Goal: Task Accomplishment & Management: Complete application form

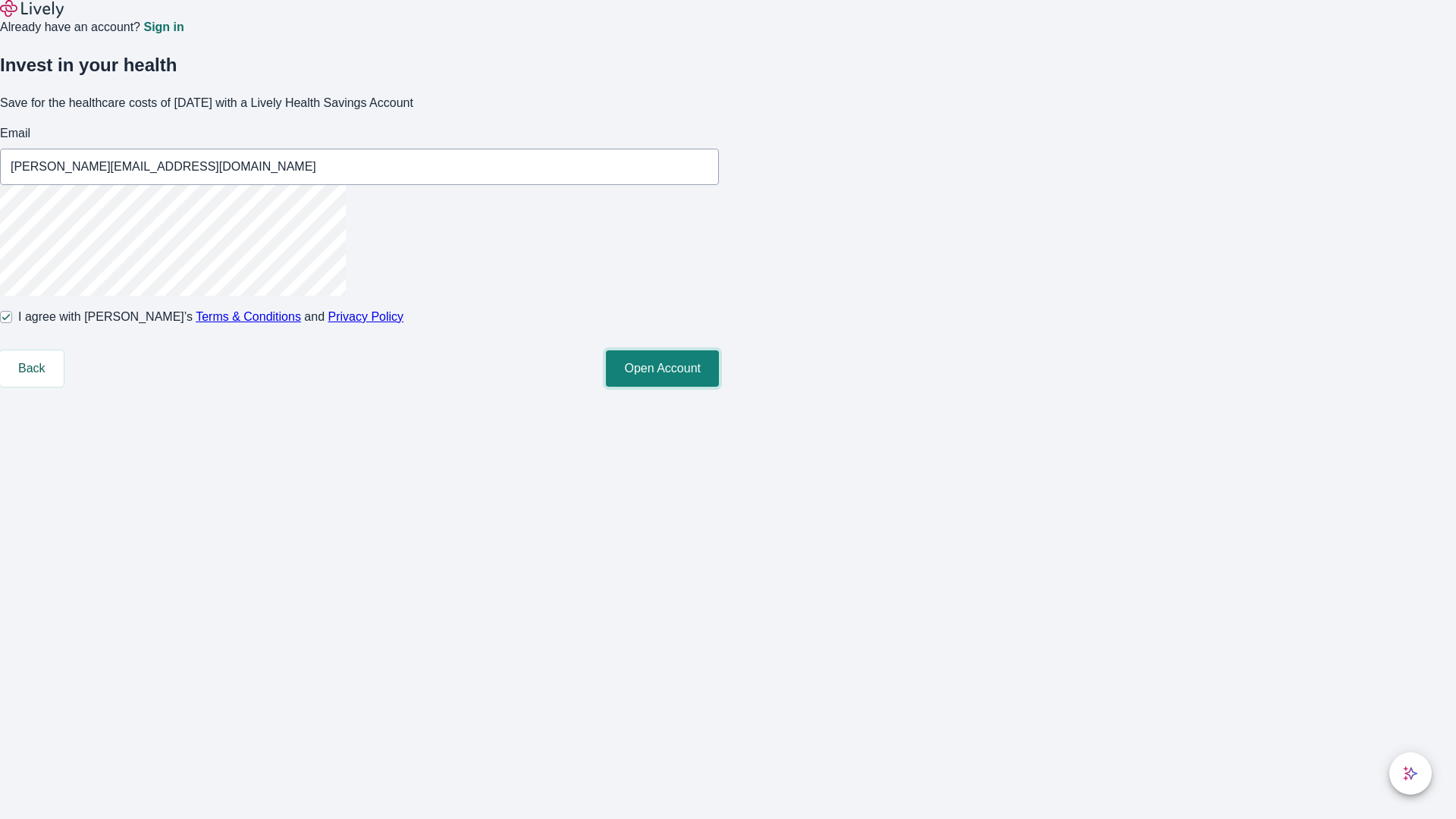
click at [719, 387] on button "Open Account" at bounding box center [662, 368] width 113 height 36
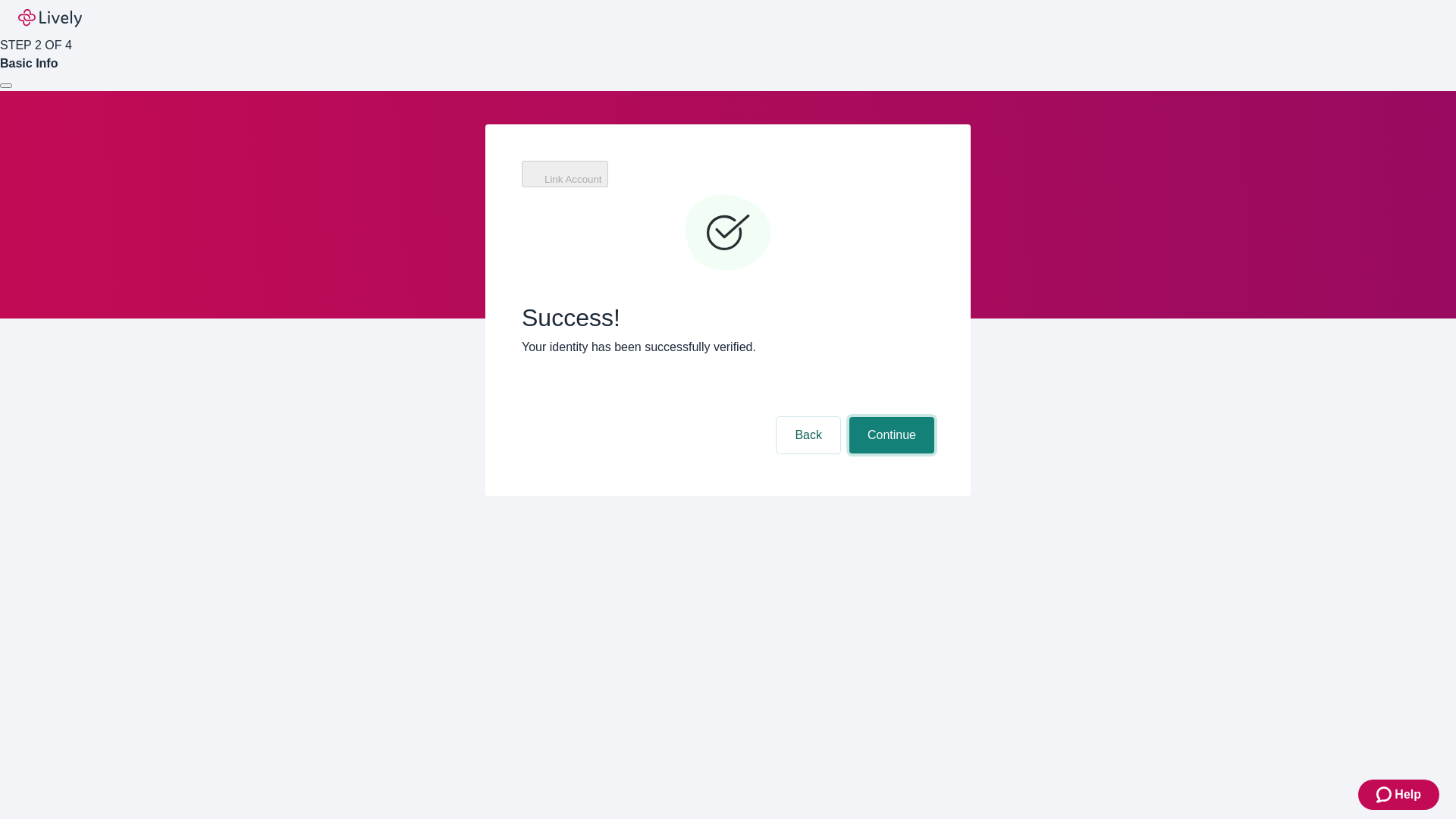
click at [935, 417] on button "Continue" at bounding box center [892, 435] width 85 height 36
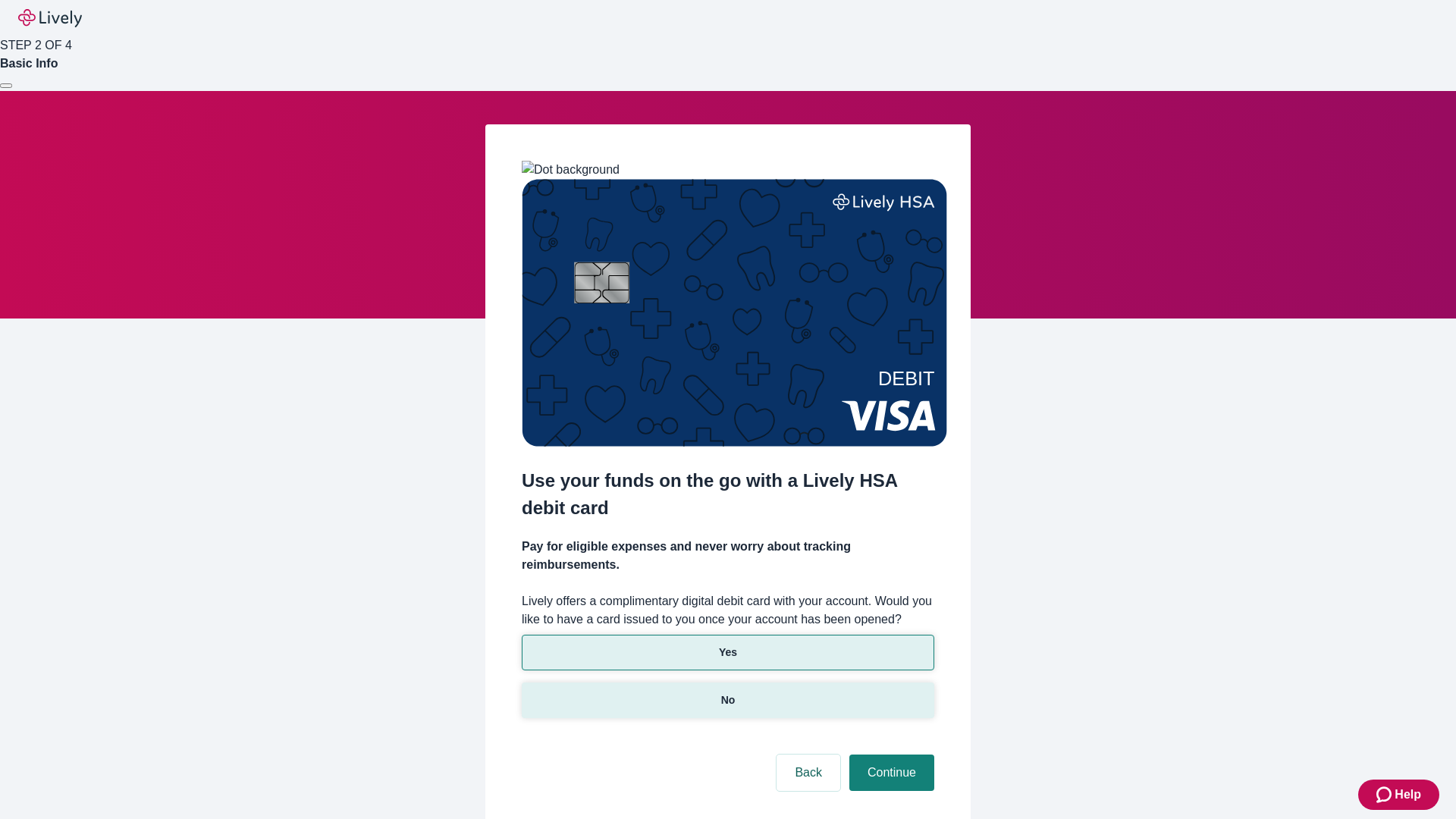
click at [727, 692] on p "No" at bounding box center [728, 700] width 14 height 16
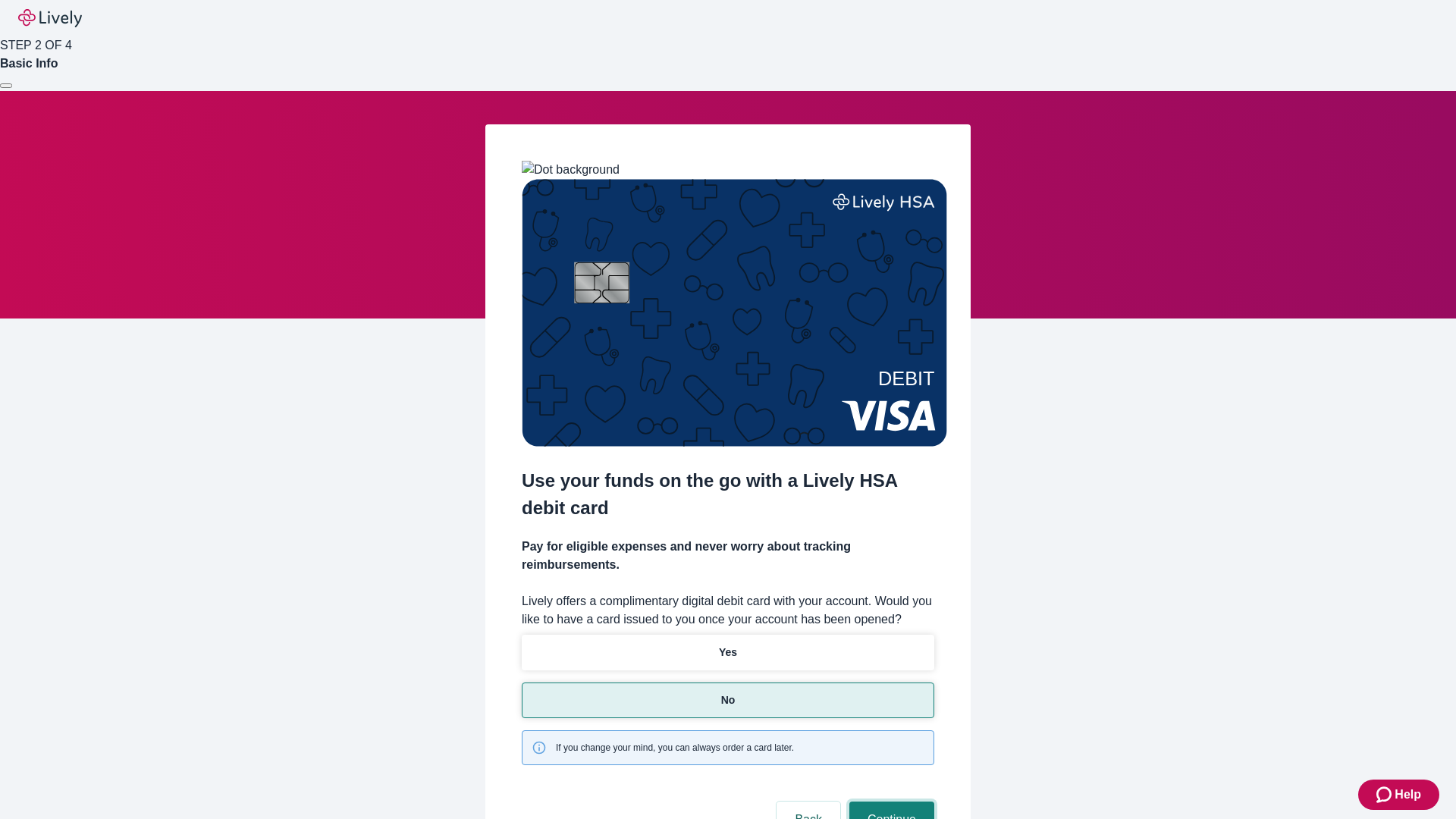
click at [890, 802] on button "Continue" at bounding box center [892, 820] width 85 height 36
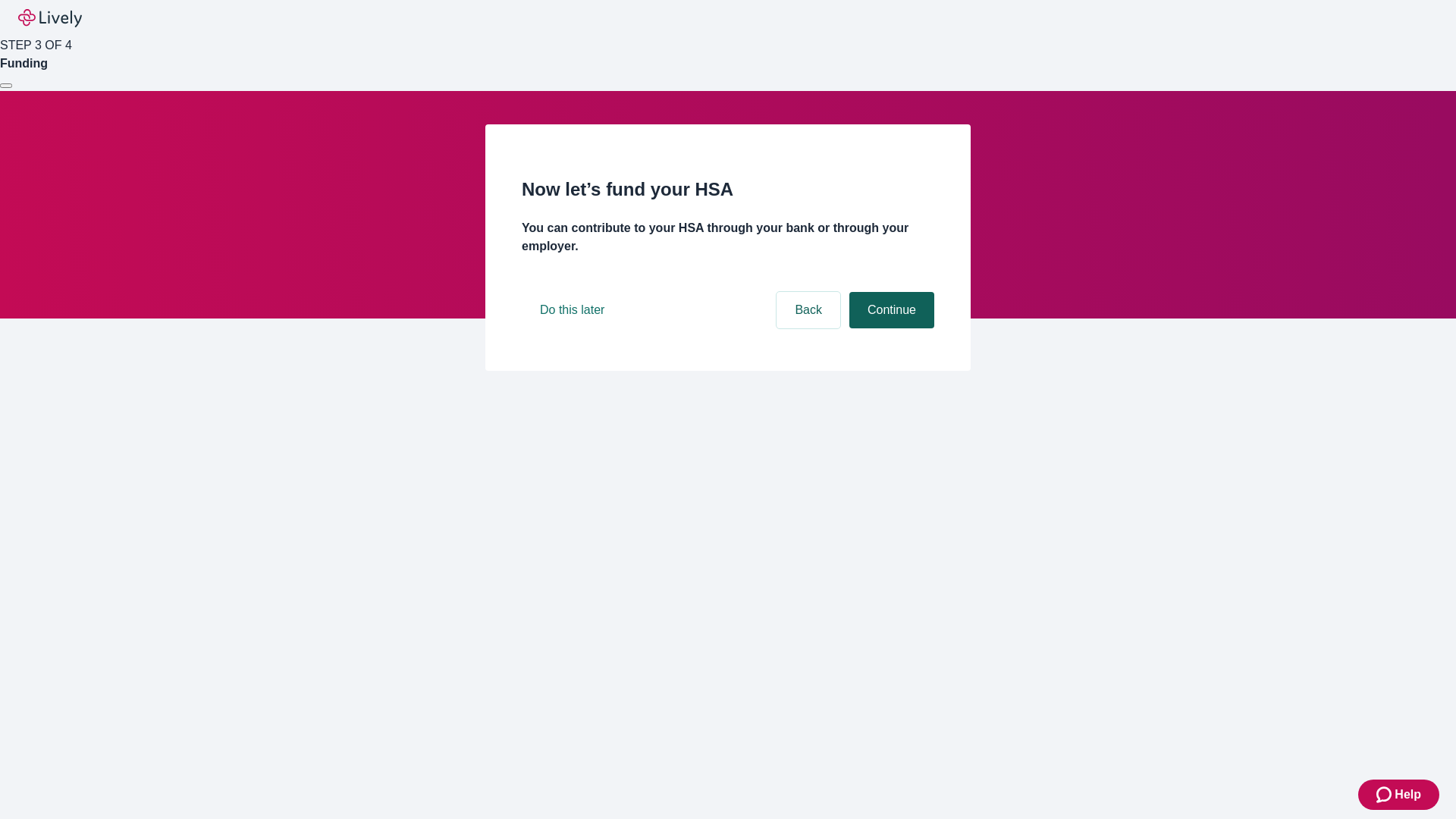
click at [890, 328] on button "Continue" at bounding box center [892, 310] width 85 height 36
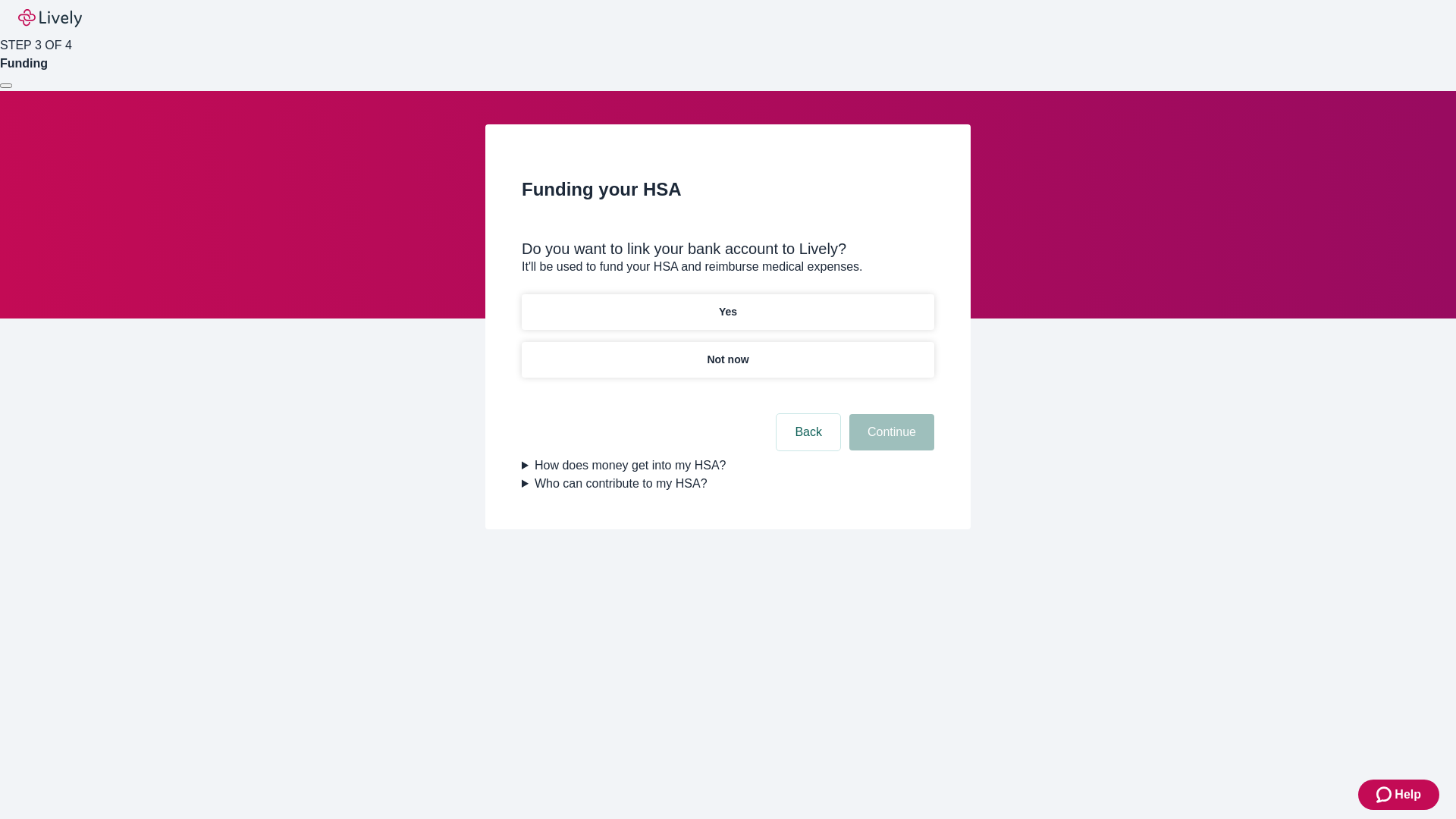
click at [727, 304] on p "Yes" at bounding box center [728, 311] width 18 height 16
click at [890, 414] on button "Continue" at bounding box center [892, 432] width 85 height 36
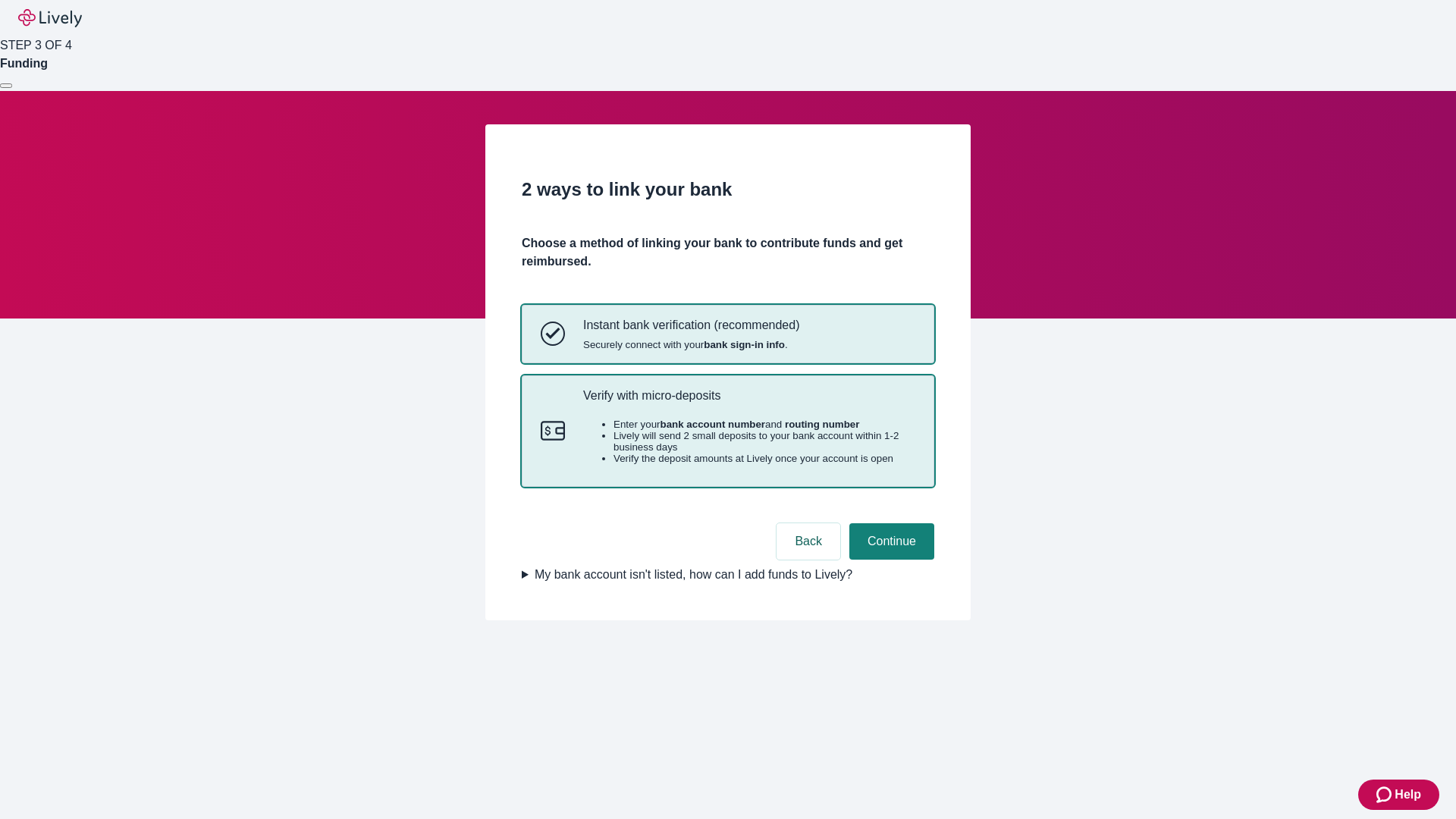
click at [749, 403] on p "Verify with micro-deposits" at bounding box center [749, 395] width 332 height 14
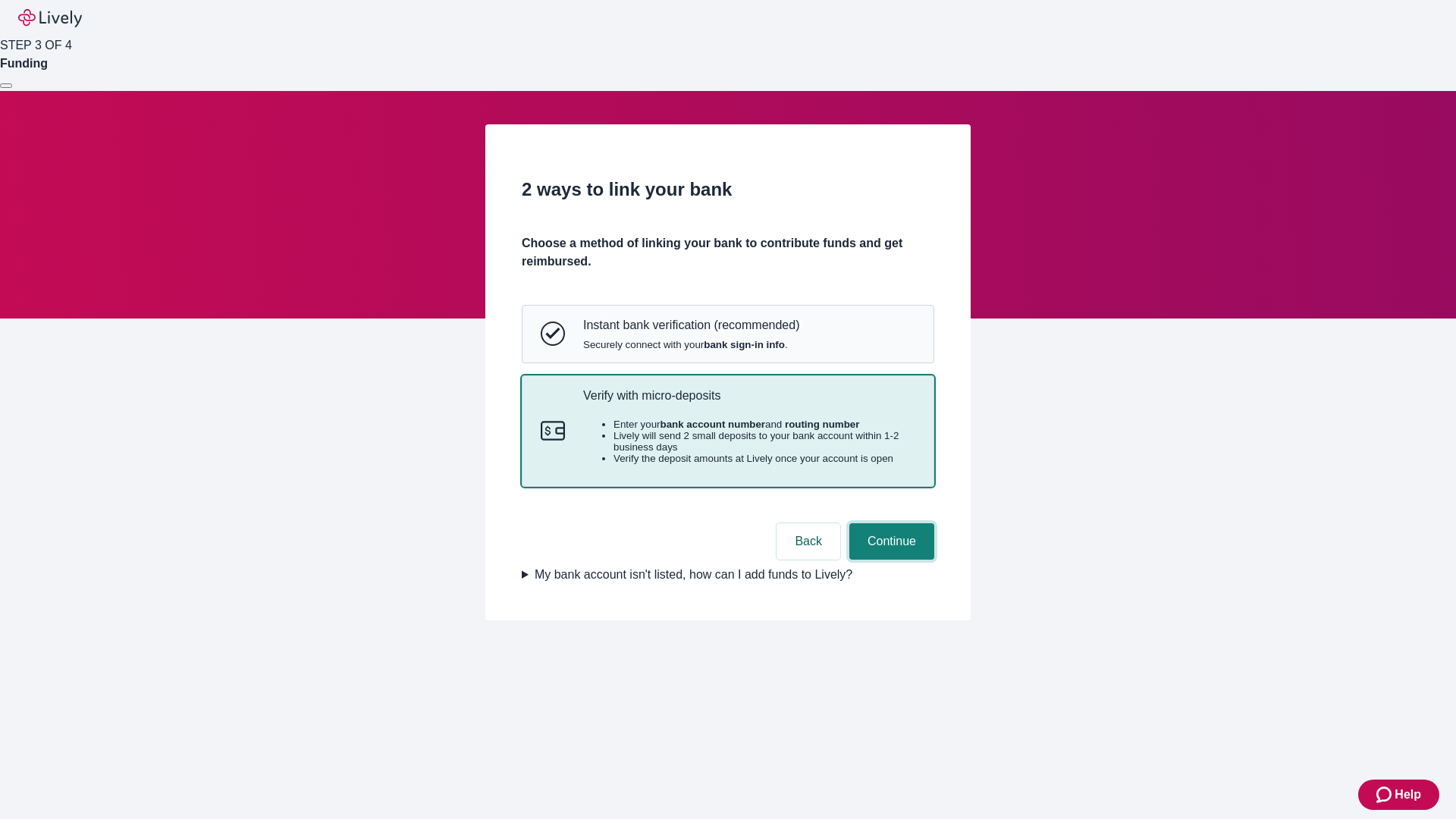
click at [890, 560] on button "Continue" at bounding box center [892, 542] width 85 height 36
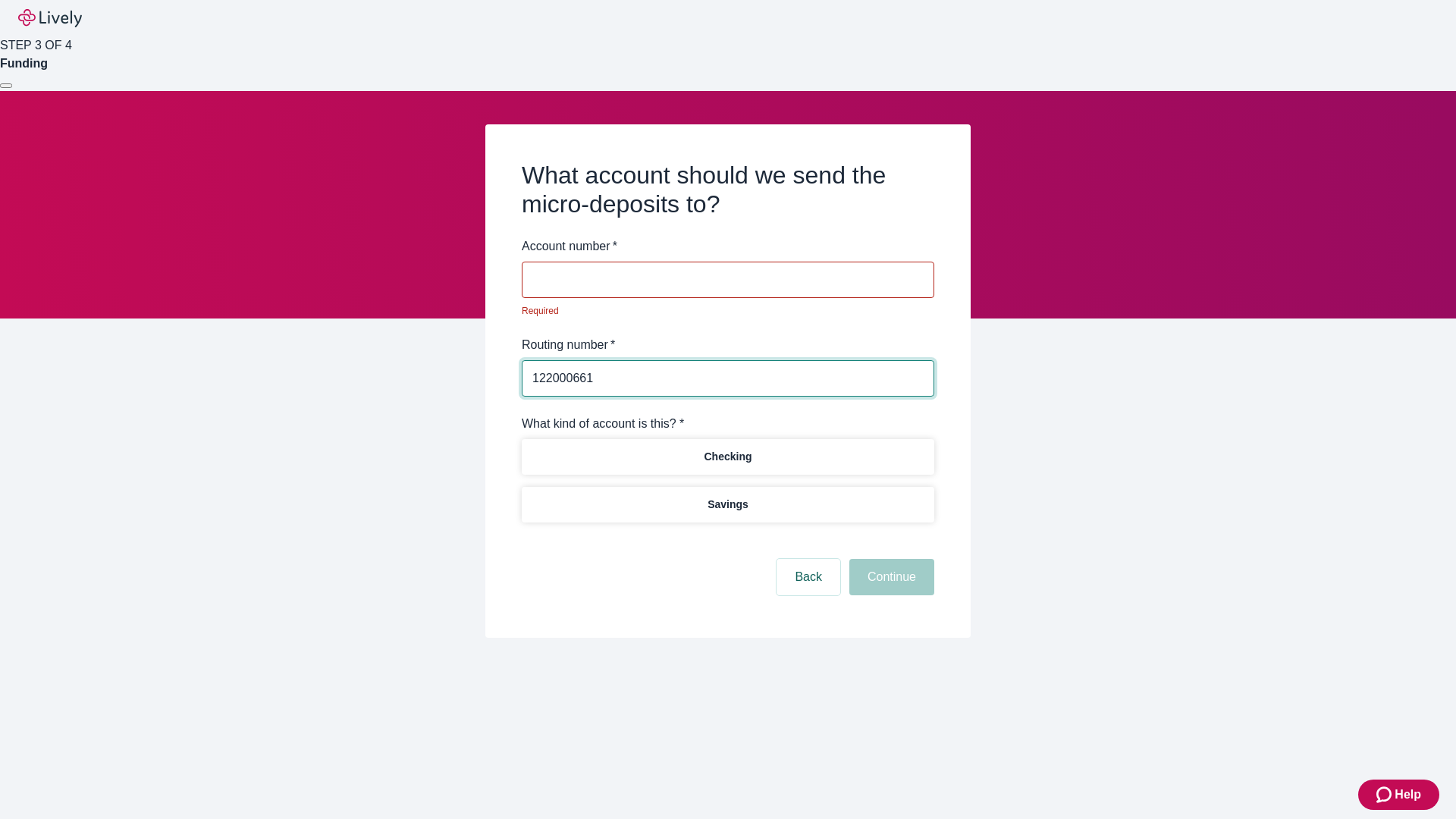
type input "122000661"
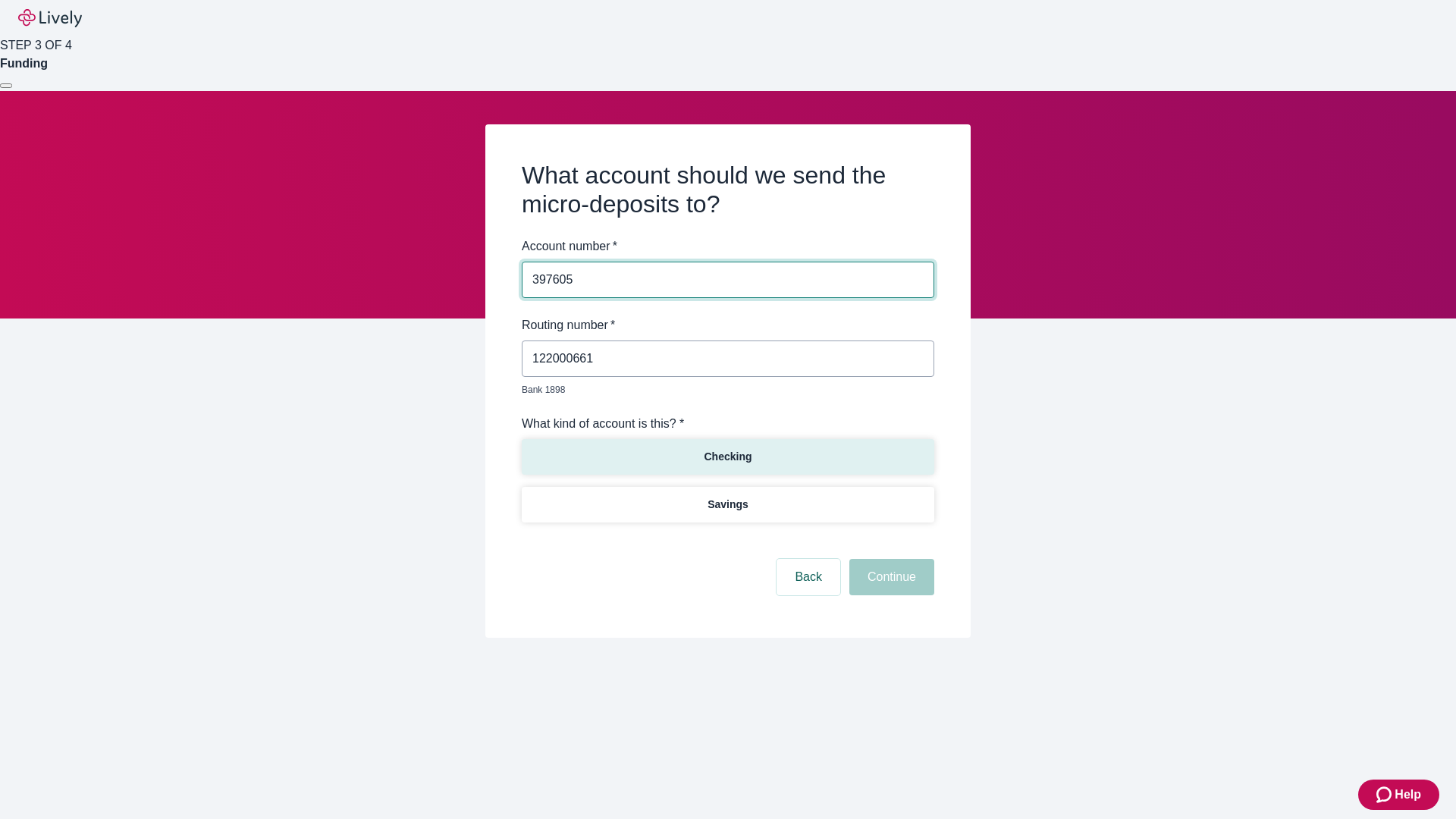
type input "397605"
click at [727, 449] on p "Checking" at bounding box center [727, 457] width 48 height 16
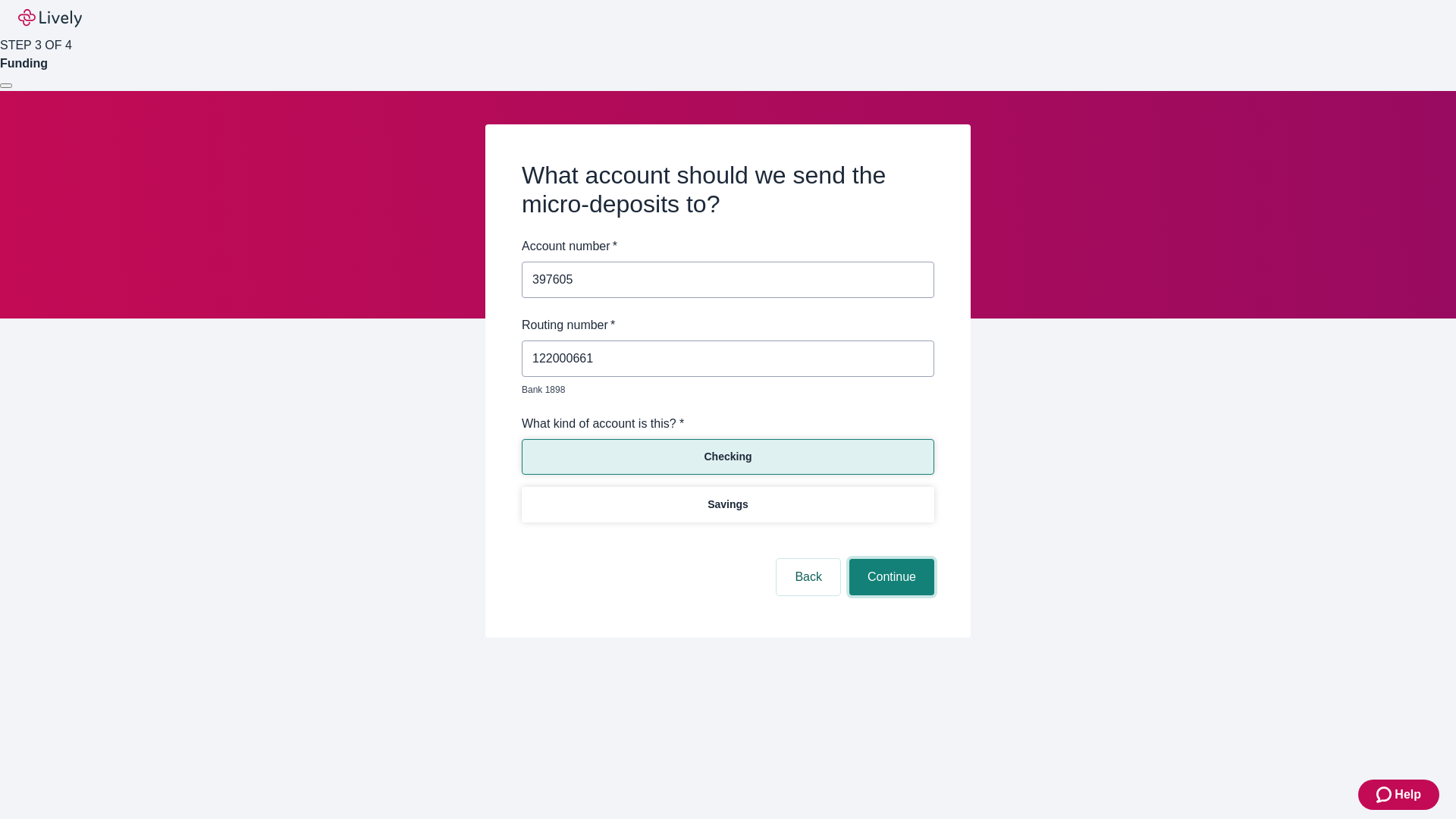
click at [890, 560] on button "Continue" at bounding box center [892, 577] width 85 height 36
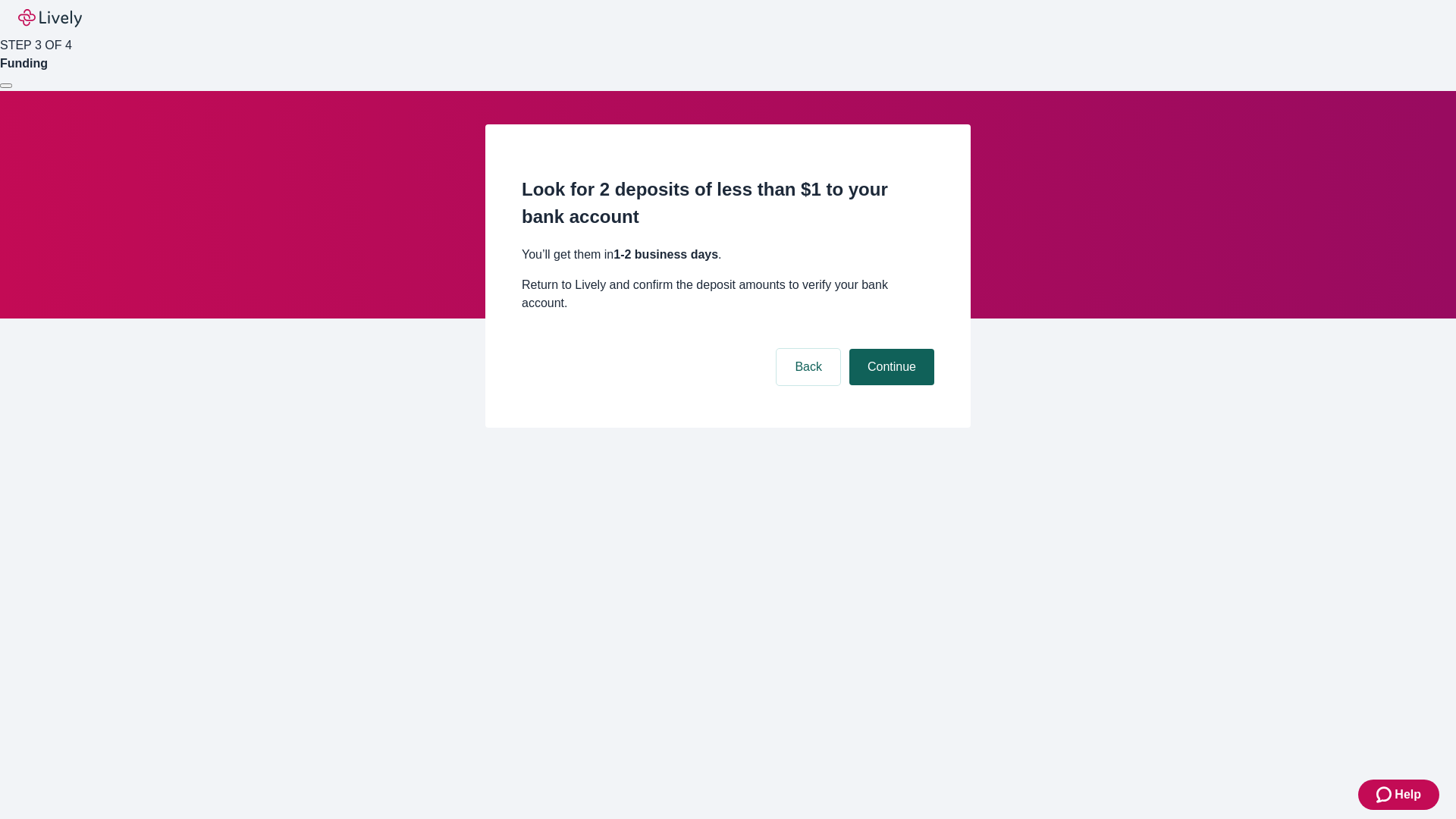
click at [890, 349] on button "Continue" at bounding box center [892, 367] width 85 height 36
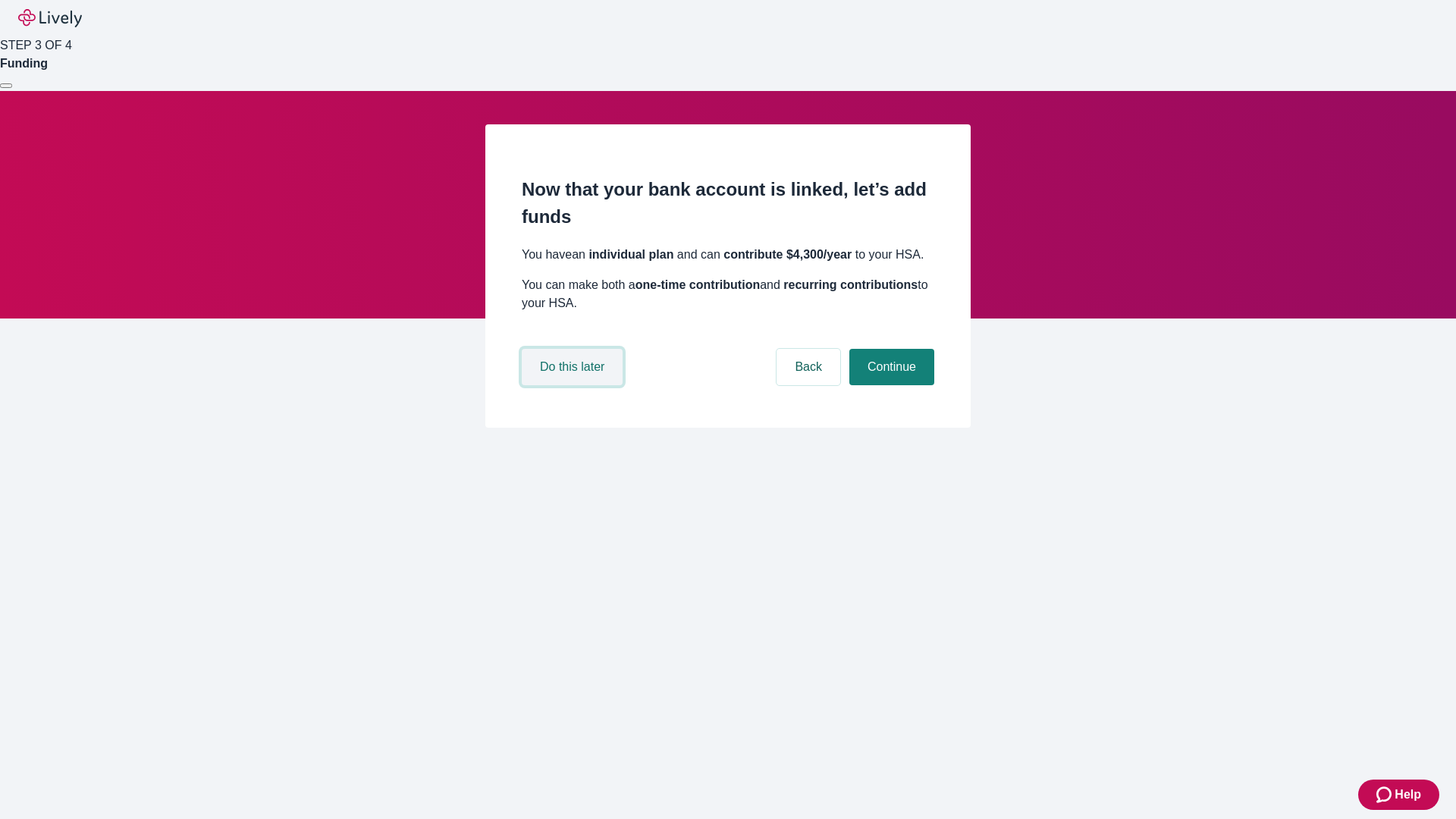
click at [574, 385] on button "Do this later" at bounding box center [572, 367] width 101 height 36
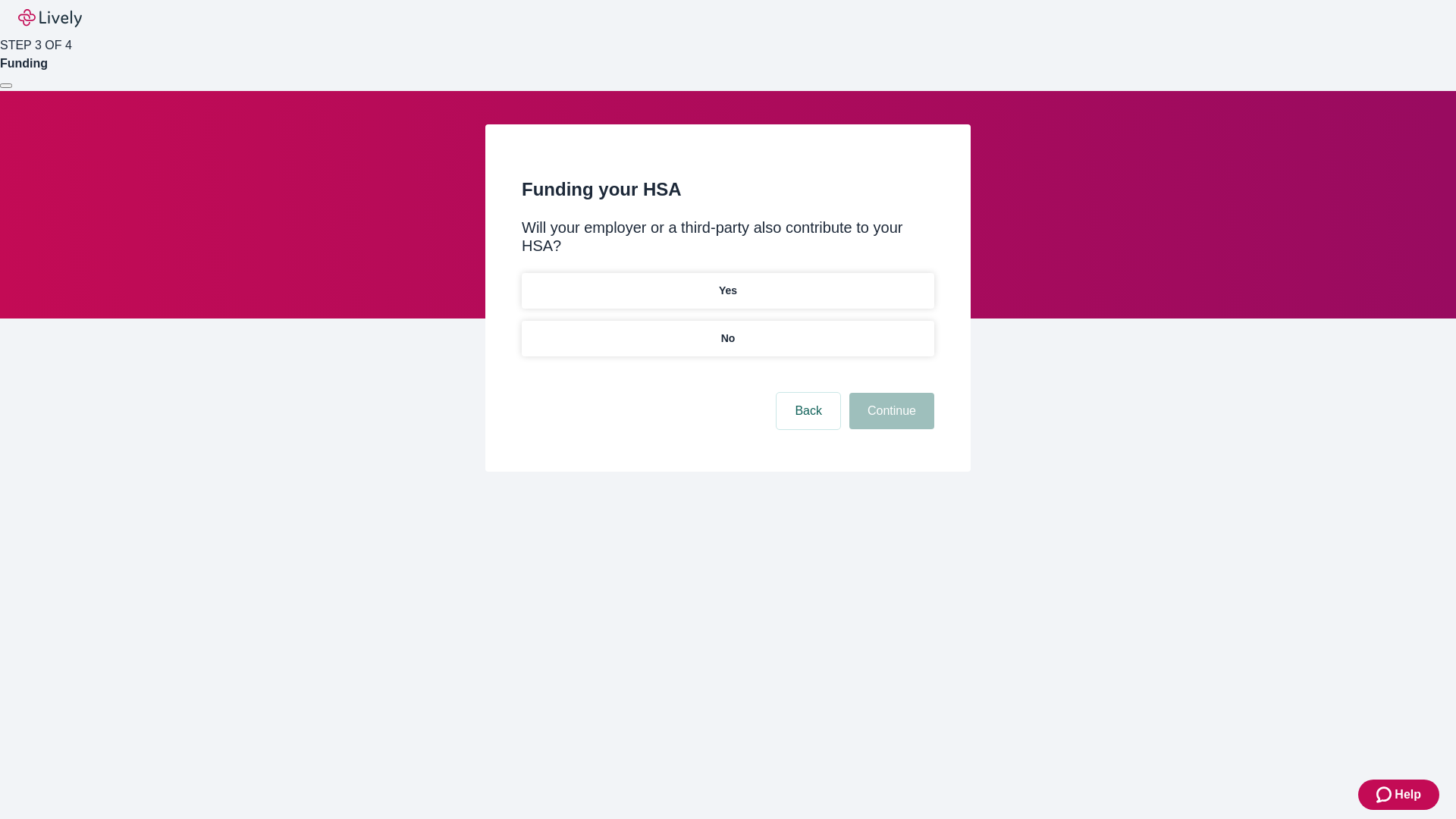
click at [727, 330] on p "No" at bounding box center [728, 338] width 14 height 16
click at [890, 393] on button "Continue" at bounding box center [892, 411] width 85 height 36
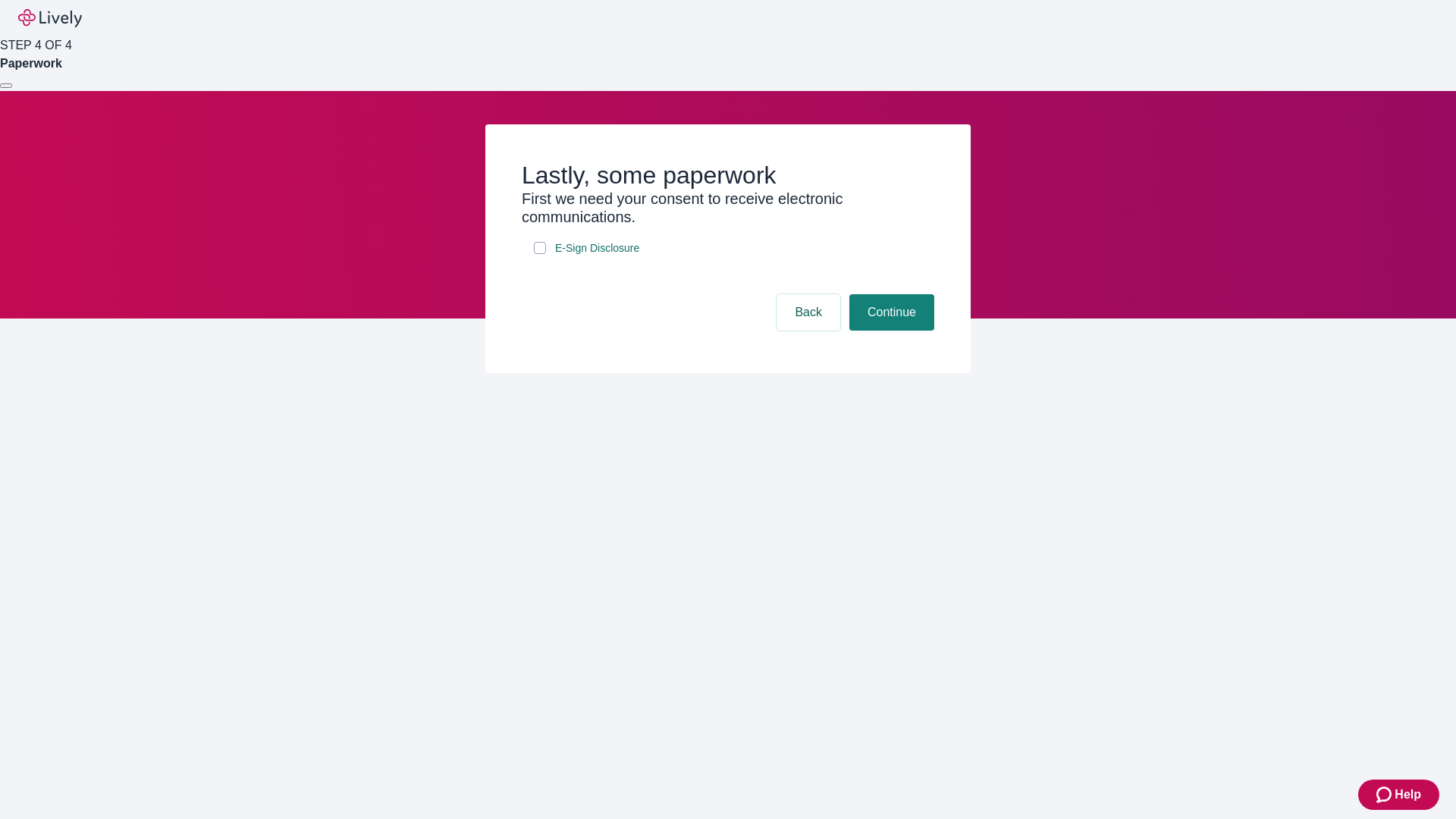
click at [540, 254] on input "E-Sign Disclosure" at bounding box center [540, 248] width 12 height 12
checkbox input "true"
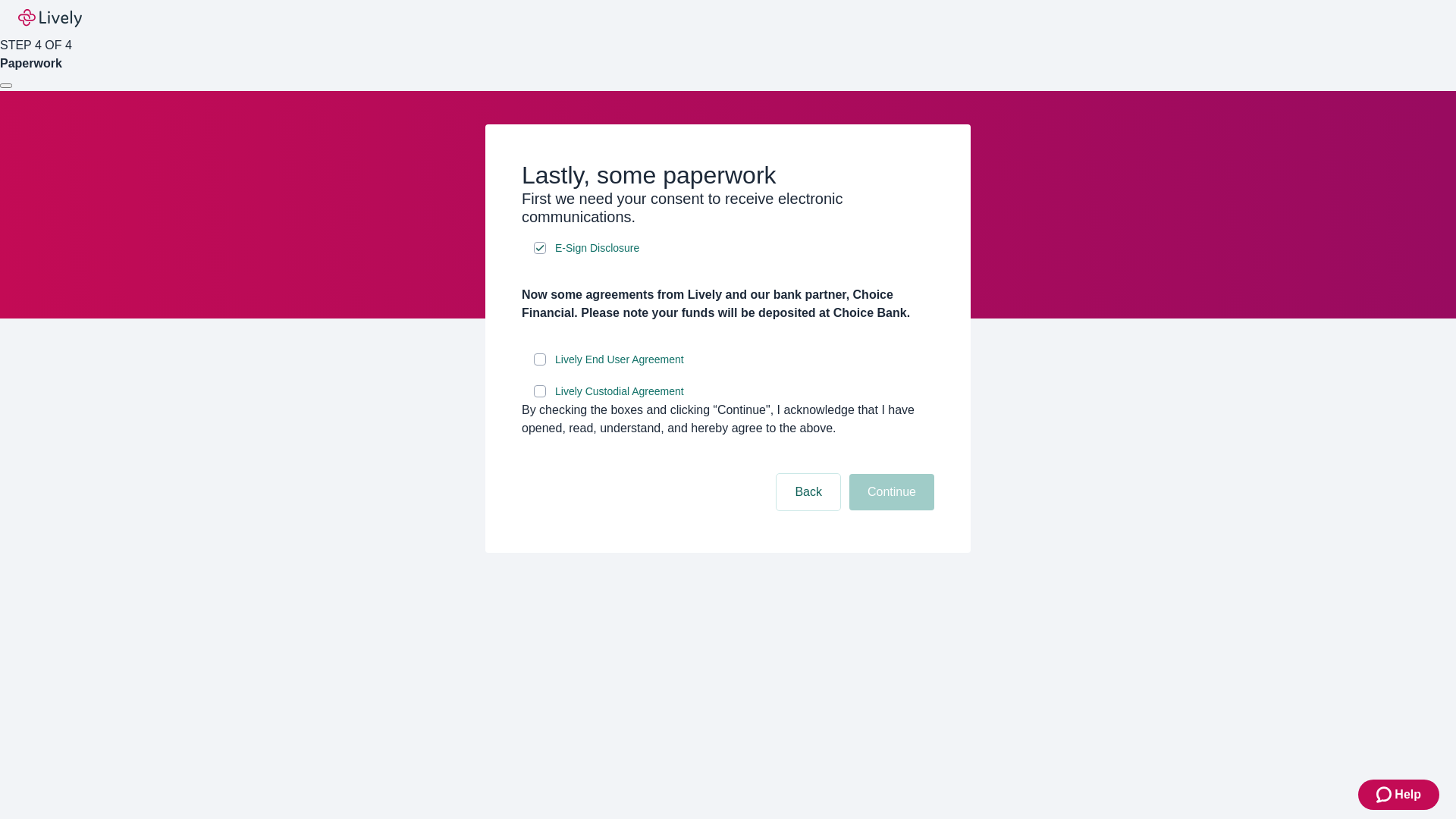
click at [540, 365] on input "Lively End User Agreement" at bounding box center [540, 359] width 12 height 12
checkbox input "true"
click at [540, 397] on input "Lively Custodial Agreement" at bounding box center [540, 391] width 12 height 12
checkbox input "true"
click at [890, 511] on button "Continue" at bounding box center [892, 492] width 85 height 36
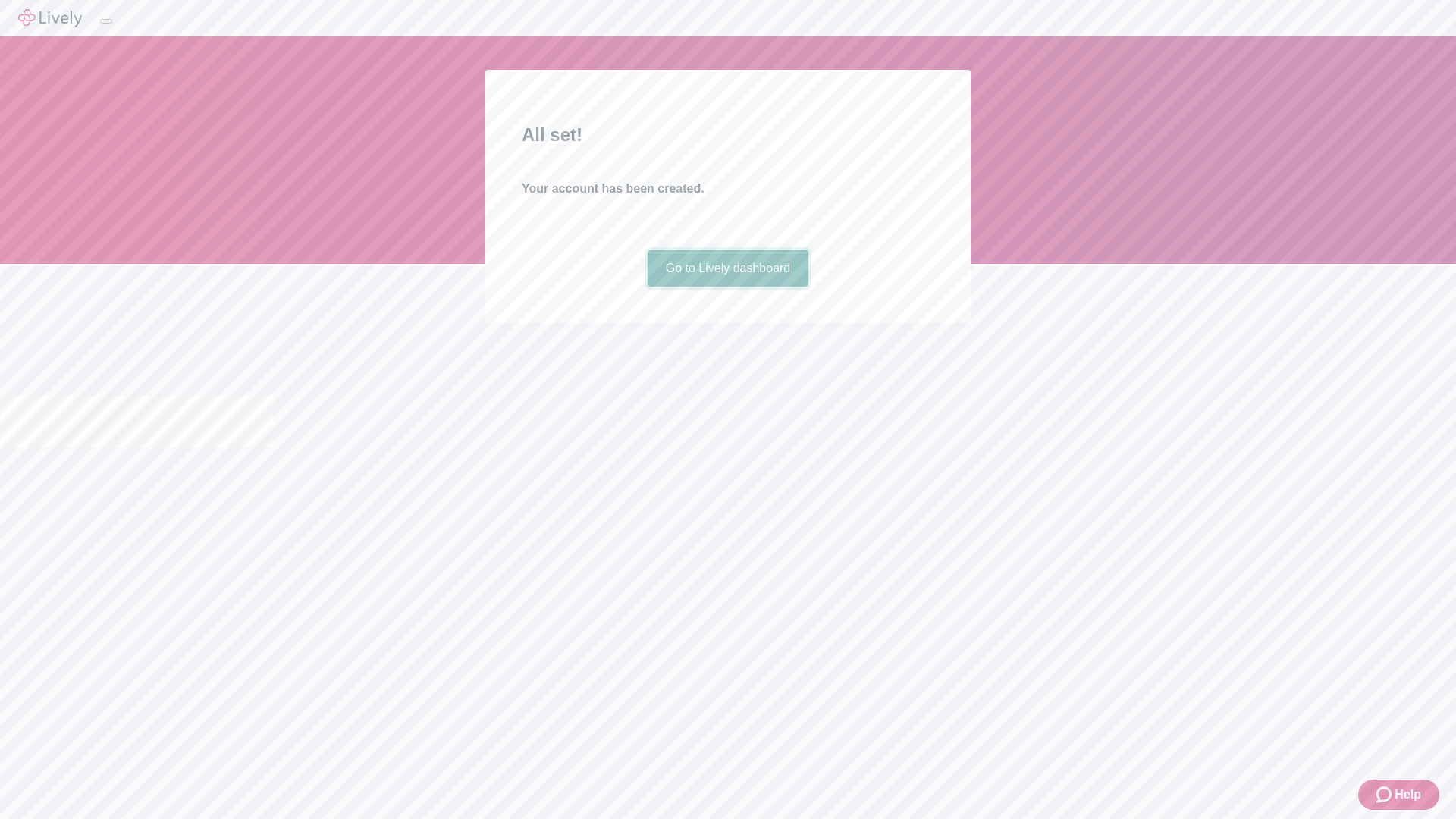
click at [727, 286] on link "Go to Lively dashboard" at bounding box center [728, 268] width 162 height 36
